Goal: Transaction & Acquisition: Subscribe to service/newsletter

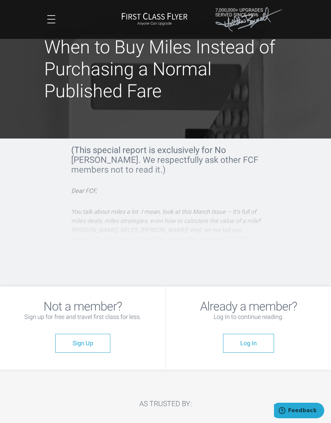
click at [55, 17] on button at bounding box center [51, 19] width 8 height 8
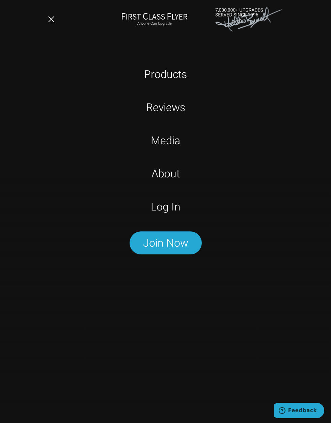
click at [179, 78] on link "Products" at bounding box center [165, 74] width 213 height 17
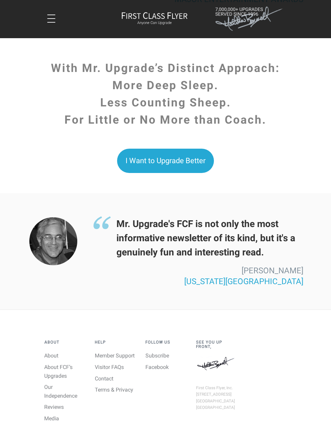
scroll to position [1708, 0]
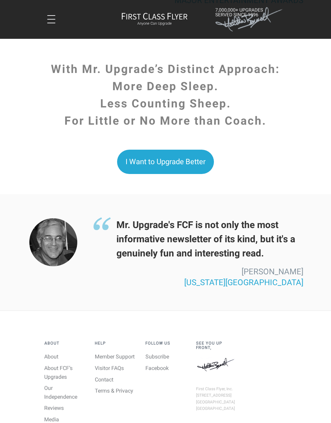
click at [52, 353] on link "About" at bounding box center [51, 356] width 14 height 6
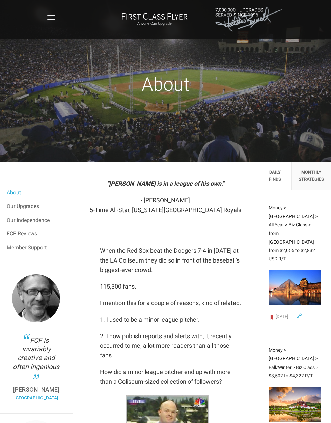
click at [49, 21] on button at bounding box center [51, 19] width 8 height 8
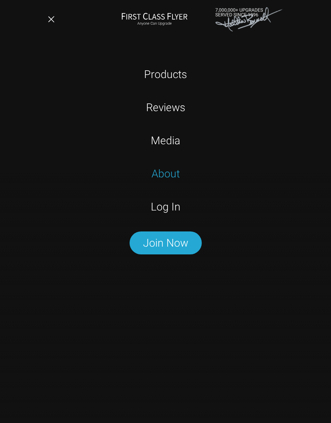
click at [150, 243] on link "Join Now" at bounding box center [166, 242] width 72 height 23
